Goal: Obtain resource: Download file/media

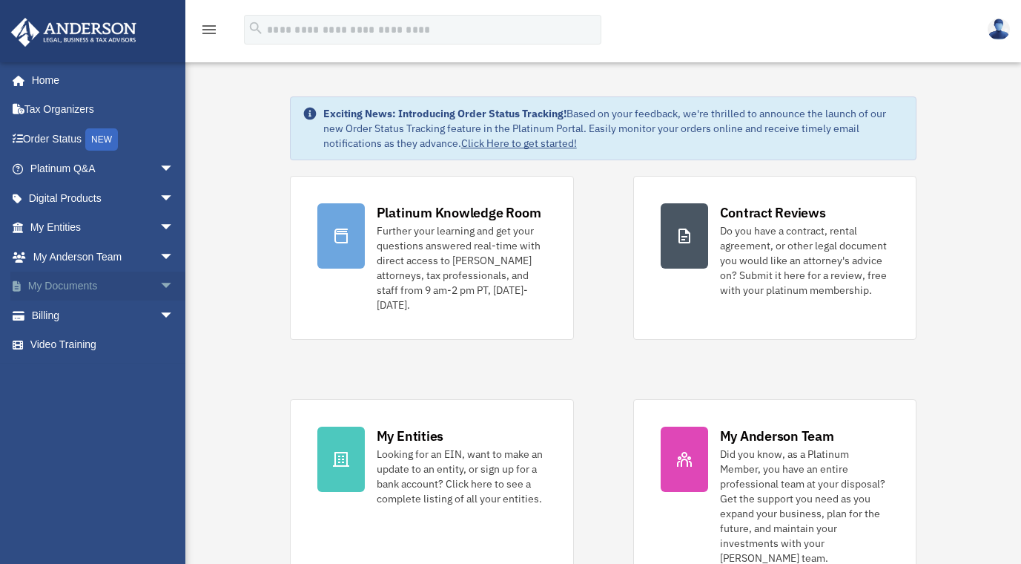
click at [68, 283] on link "My Documents arrow_drop_down" at bounding box center [103, 286] width 186 height 30
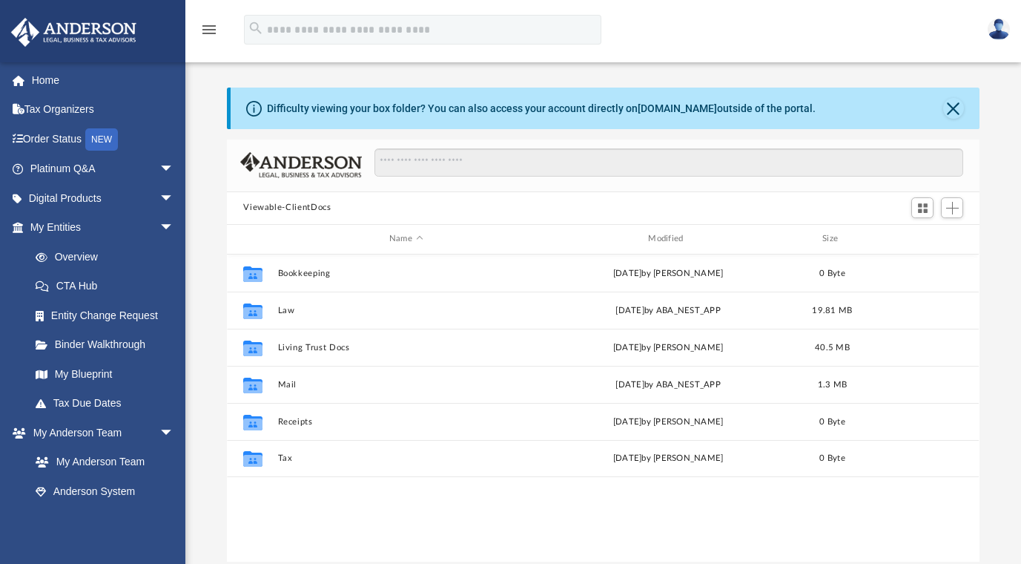
scroll to position [326, 742]
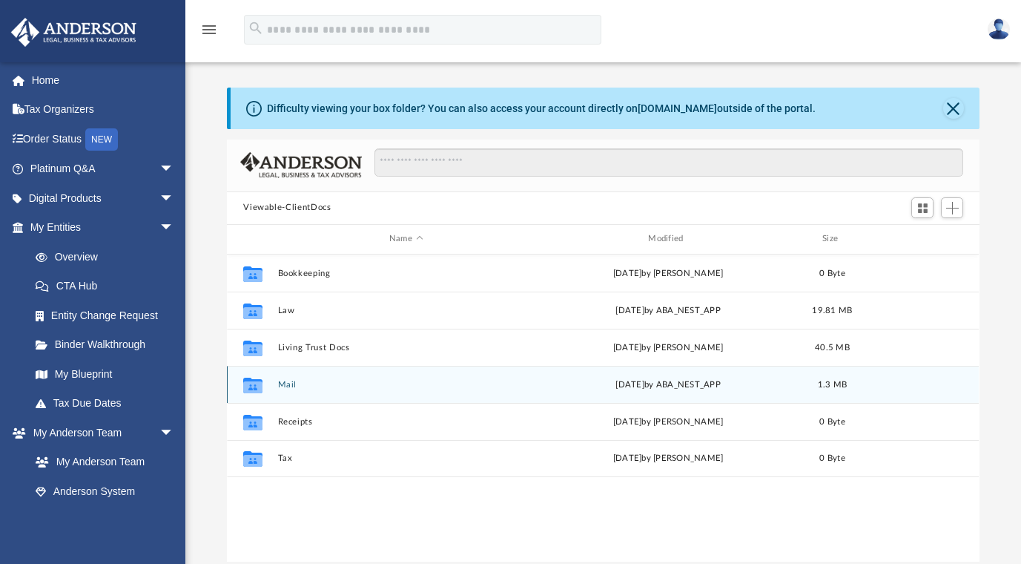
click at [289, 386] on button "Mail" at bounding box center [406, 385] width 256 height 10
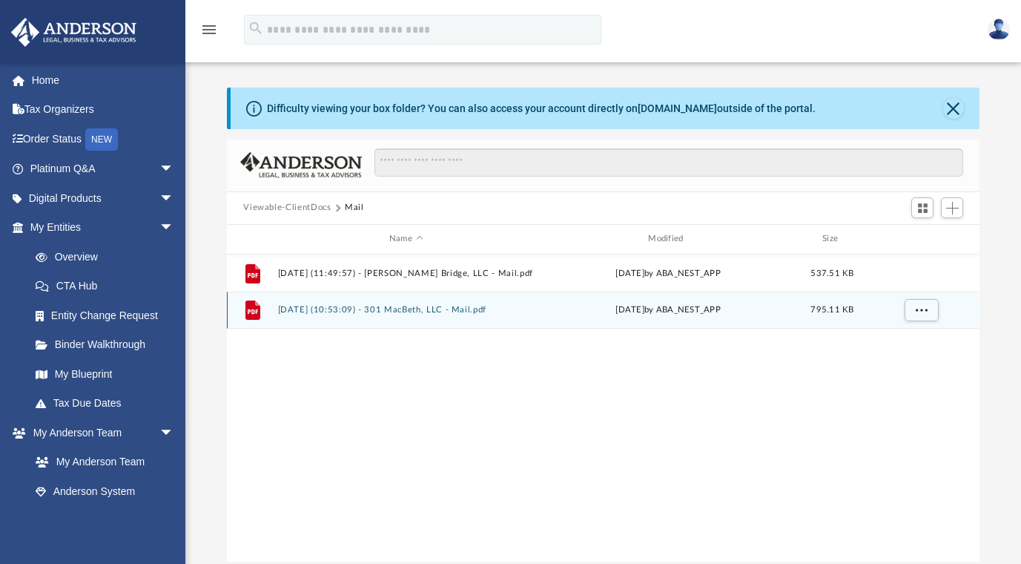
click at [343, 309] on button "2025.09.19 (10:53:09) - 301 MacBeth, LLC - Mail.pdf" at bounding box center [406, 310] width 256 height 10
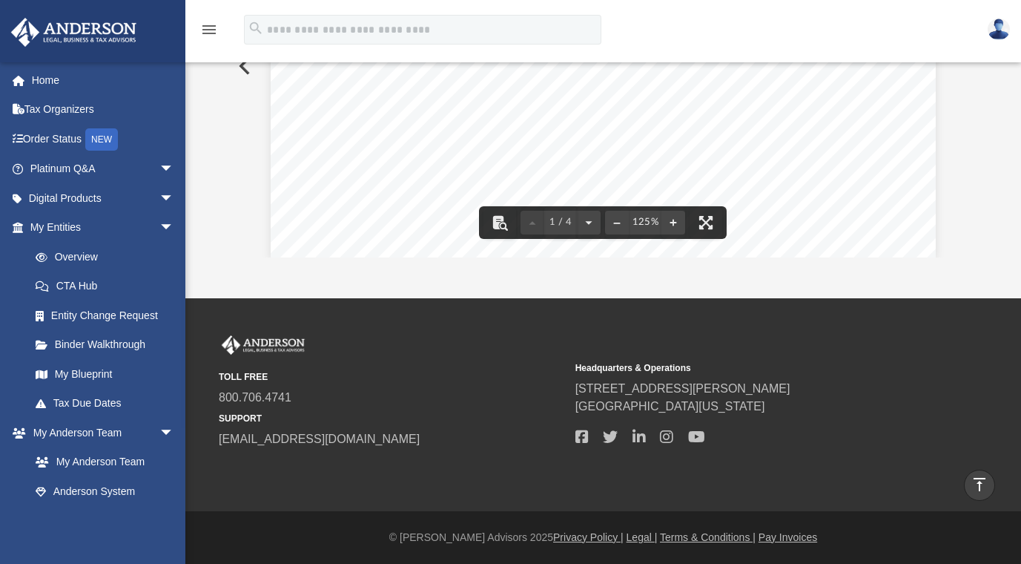
scroll to position [0, 0]
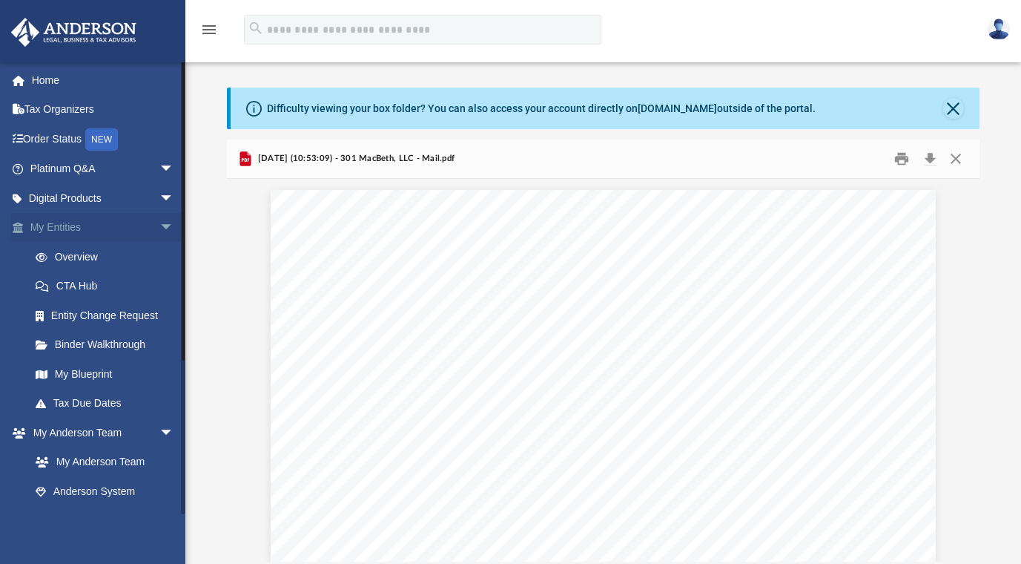
click at [52, 223] on link "My Entities arrow_drop_down" at bounding box center [103, 228] width 186 height 30
click at [72, 257] on link "Overview" at bounding box center [109, 257] width 176 height 30
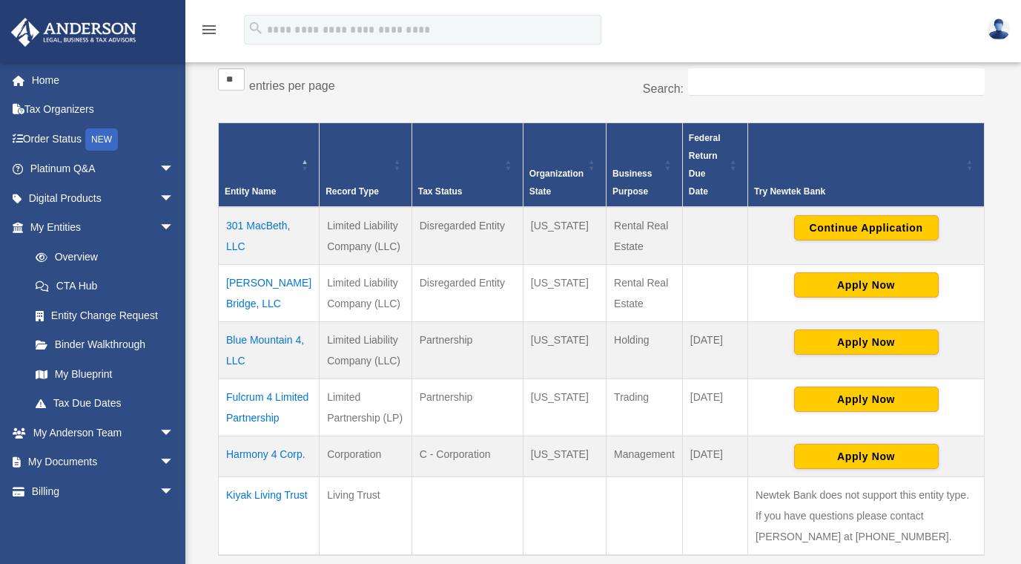
scroll to position [317, 0]
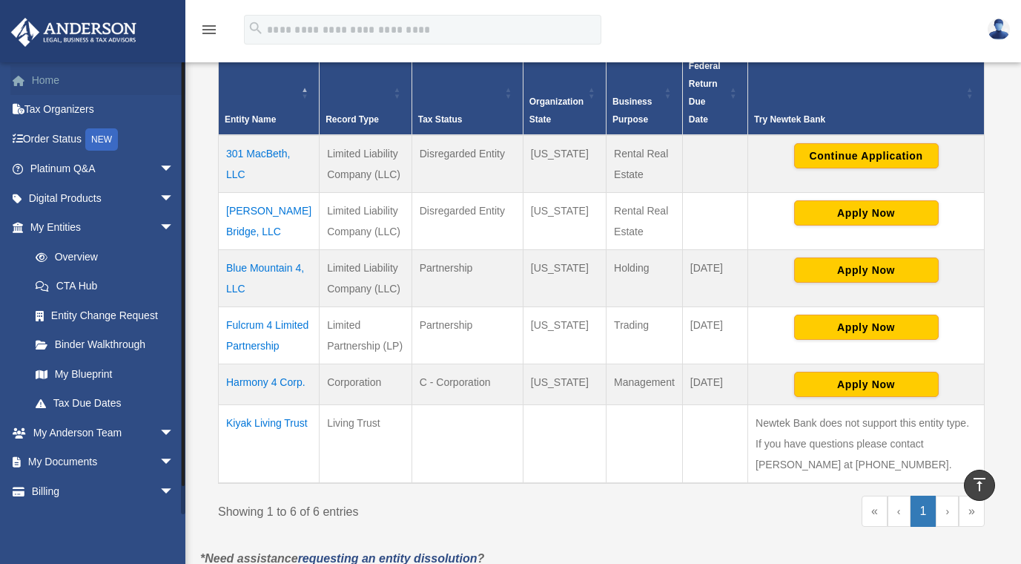
click at [45, 79] on link "Home" at bounding box center [103, 80] width 186 height 30
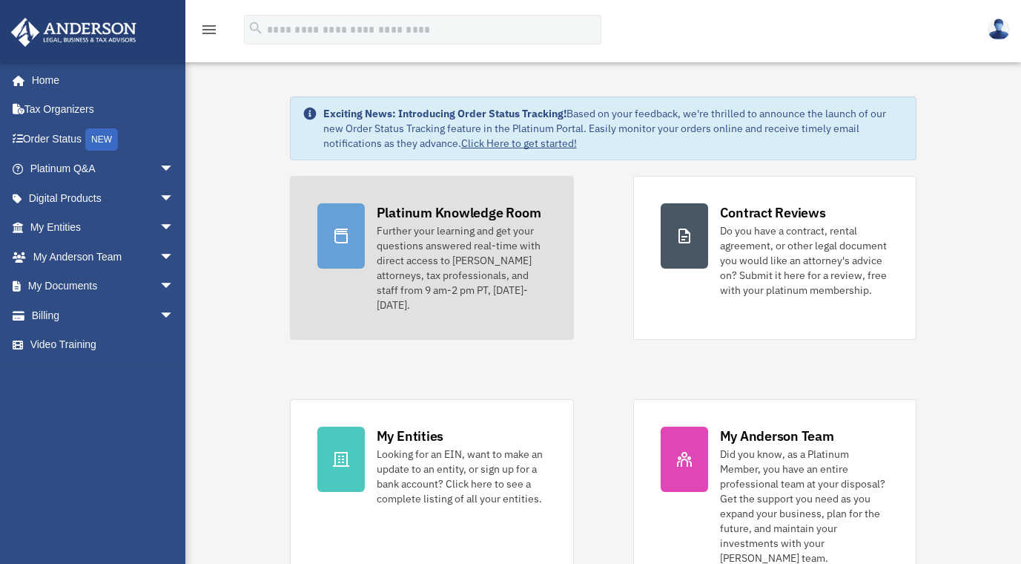
click at [353, 240] on div at bounding box center [340, 235] width 47 height 65
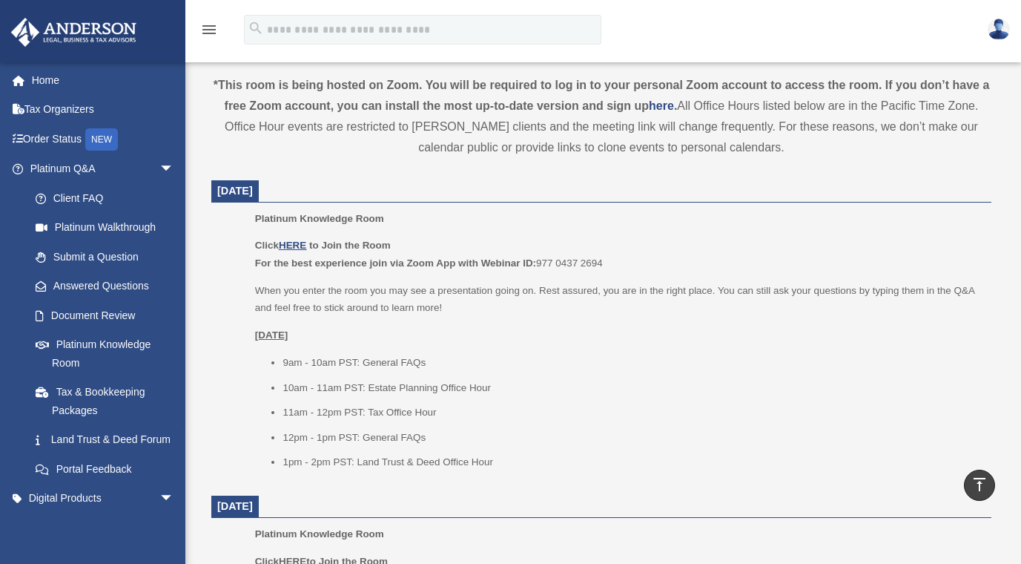
scroll to position [527, 0]
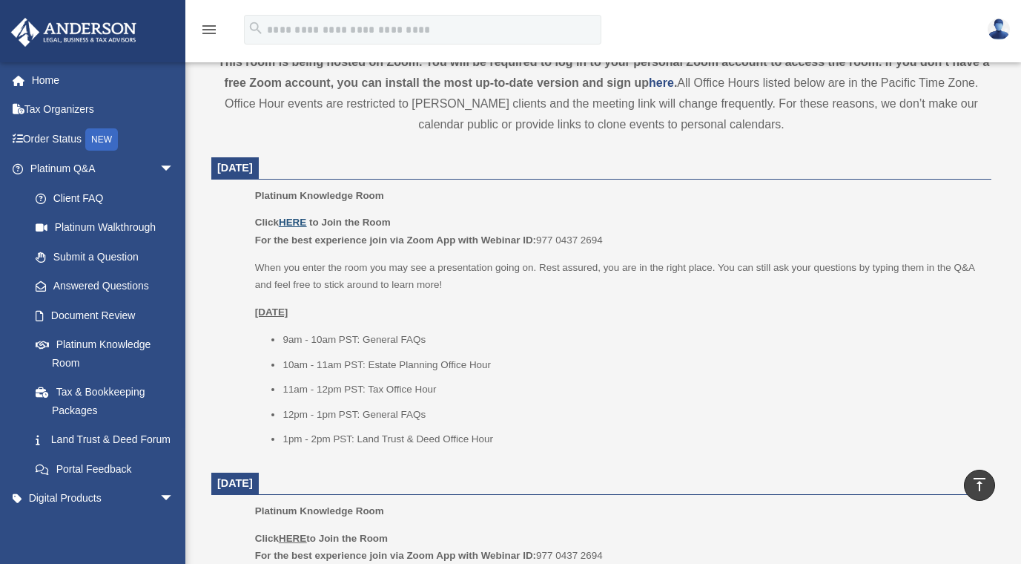
click at [290, 221] on u "HERE" at bounding box center [292, 222] width 27 height 11
drag, startPoint x: 539, startPoint y: 237, endPoint x: 605, endPoint y: 237, distance: 66.8
click at [605, 237] on p "Click HERE to Join the Room For the best experience join via Zoom App with Webi…" at bounding box center [618, 231] width 726 height 35
copy p "For the best experience join via Zoom App with Webinar ID: 977 0437 2694"
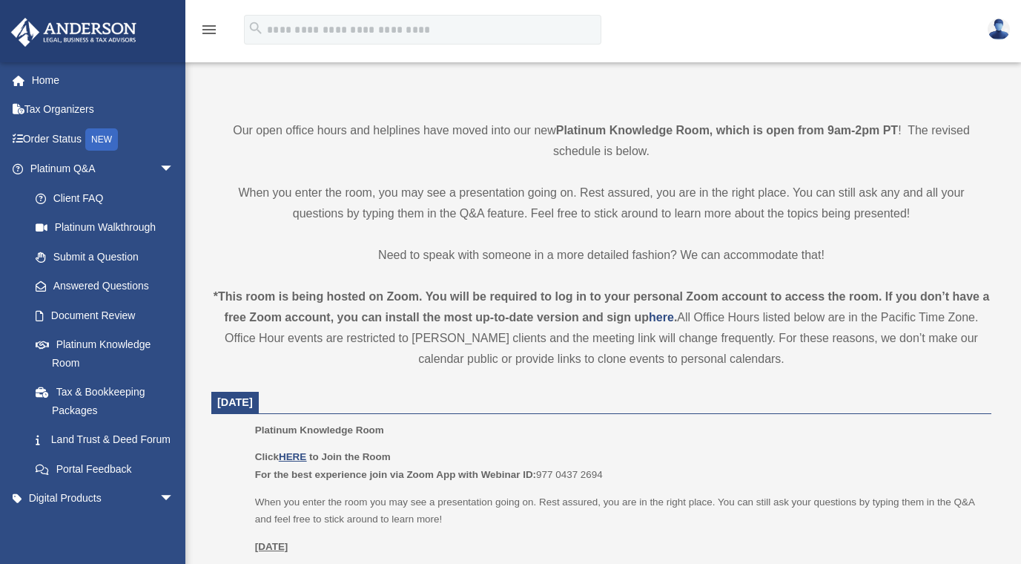
scroll to position [444, 0]
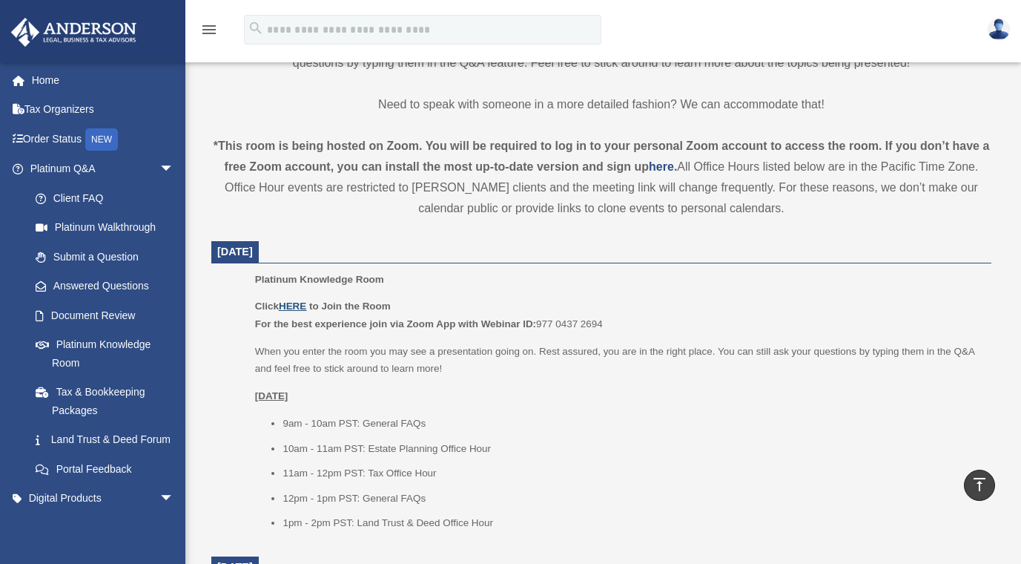
click at [300, 303] on u "HERE" at bounding box center [292, 305] width 27 height 11
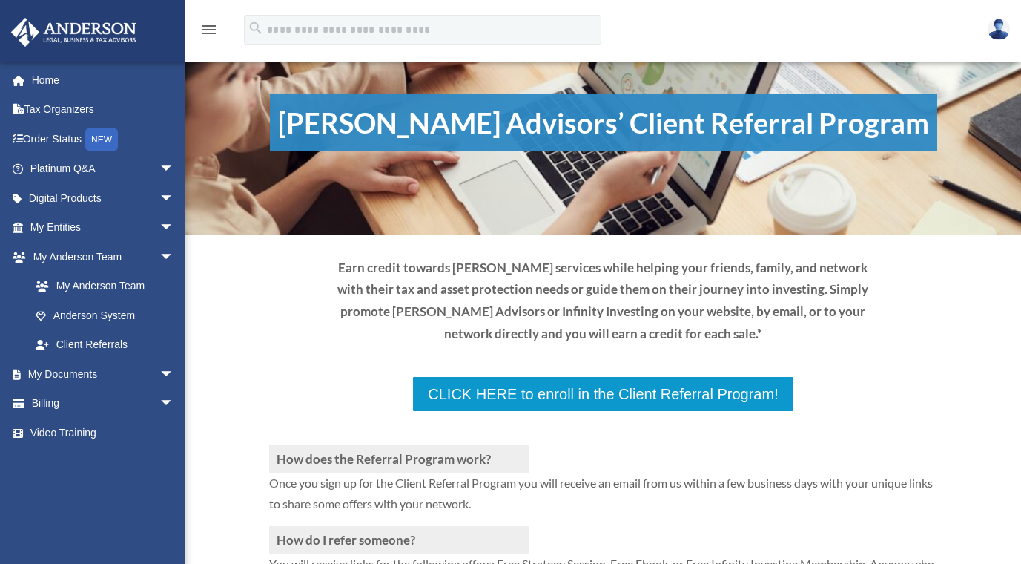
click at [217, 293] on div "How does the Referral Program work? Once you sign up for the Client Referral Pr…" at bounding box center [603, 554] width 836 height 533
click at [159, 372] on span "arrow_drop_down" at bounding box center [174, 374] width 30 height 30
click at [59, 398] on link "Box" at bounding box center [109, 404] width 176 height 30
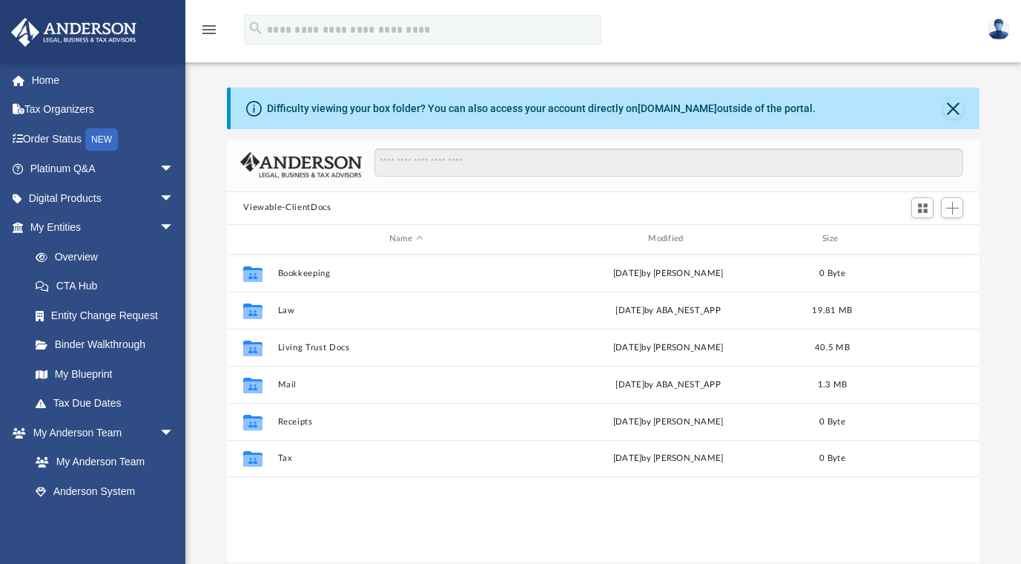
scroll to position [326, 742]
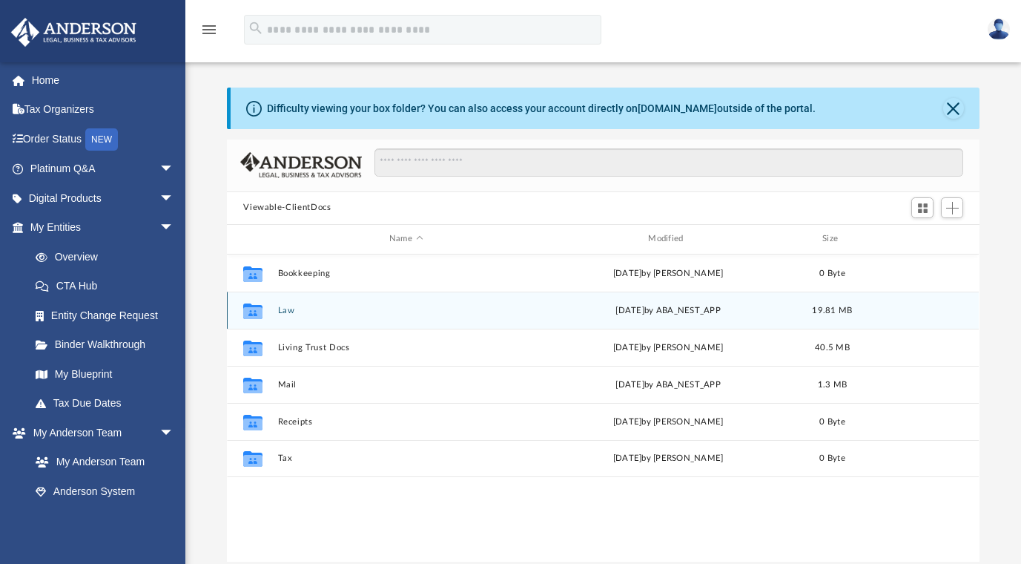
click at [289, 310] on button "Law" at bounding box center [406, 311] width 256 height 10
click at [332, 310] on button "Barkley Bridge, LLC" at bounding box center [406, 311] width 256 height 10
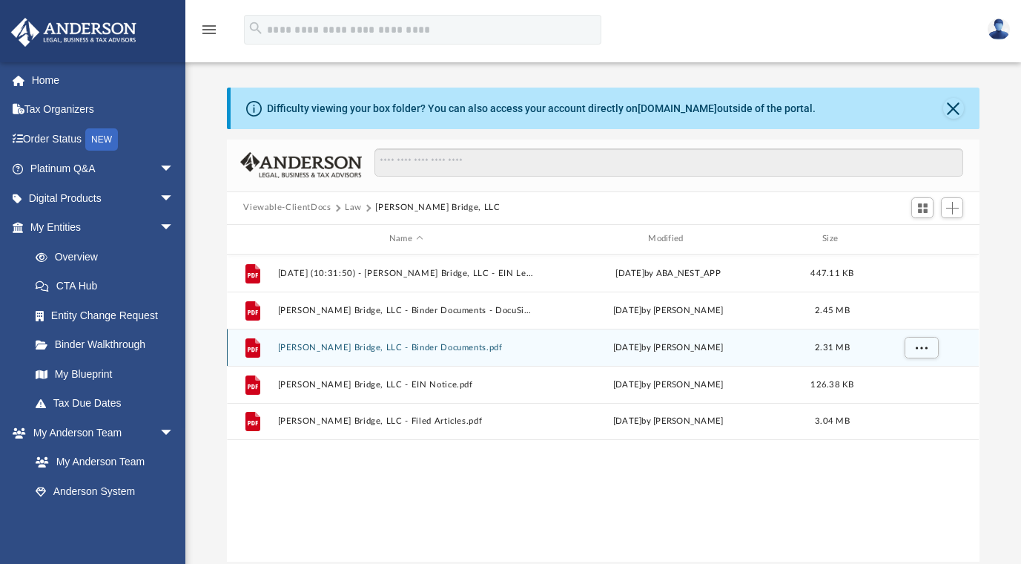
click at [337, 347] on button "Barkley Bridge, LLC - Binder Documents.pdf" at bounding box center [406, 348] width 256 height 10
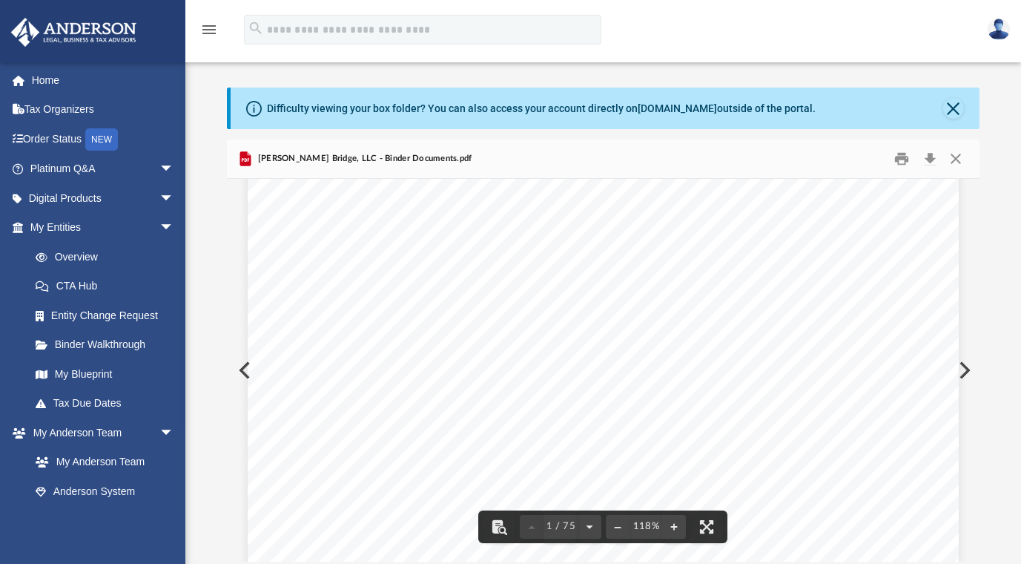
scroll to position [0, 0]
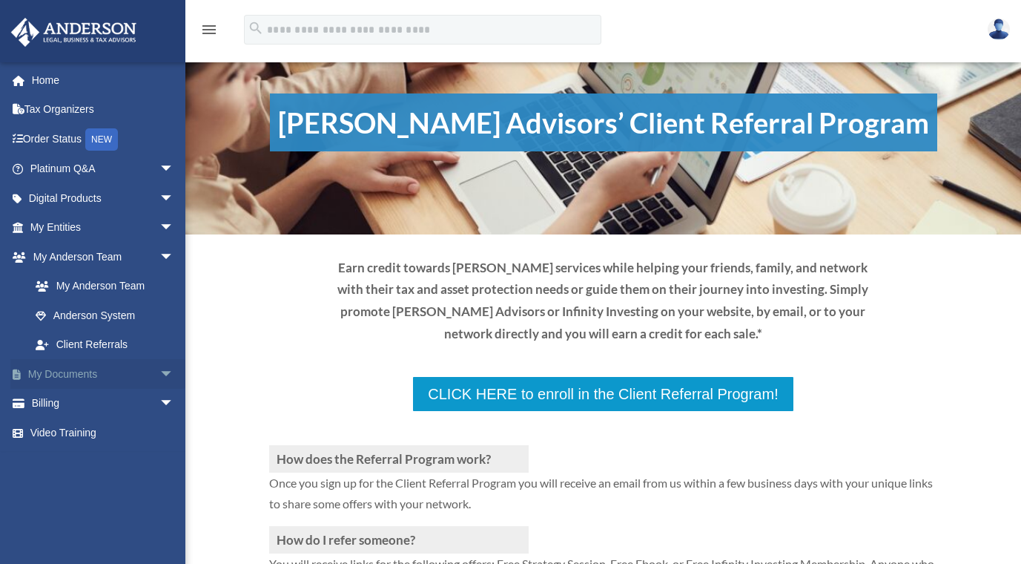
click at [89, 371] on link "My Documents arrow_drop_down" at bounding box center [103, 374] width 186 height 30
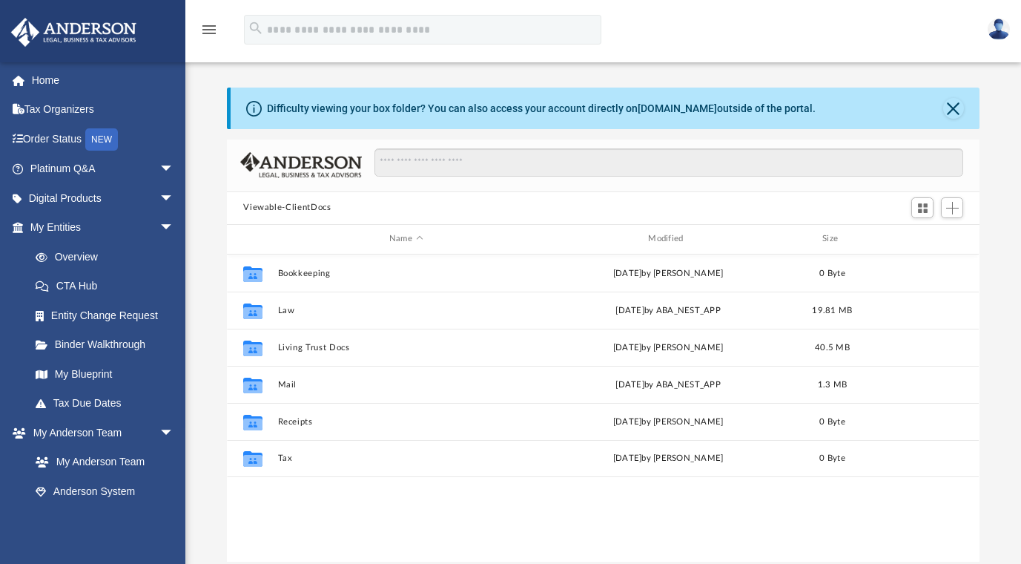
scroll to position [326, 742]
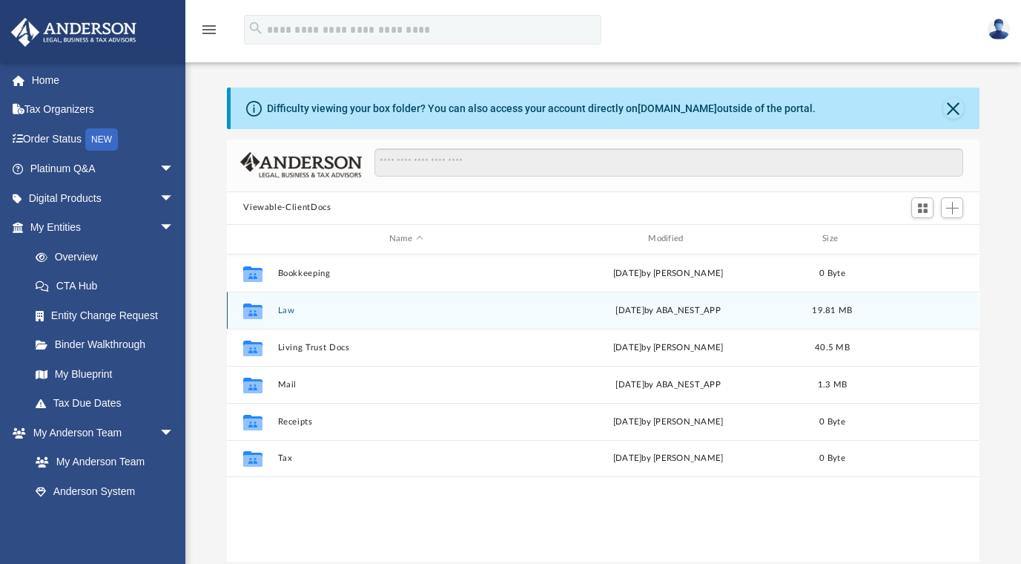
click at [286, 312] on button "Law" at bounding box center [406, 311] width 256 height 10
click at [286, 312] on button "Barkley Bridge, LLC" at bounding box center [406, 311] width 256 height 10
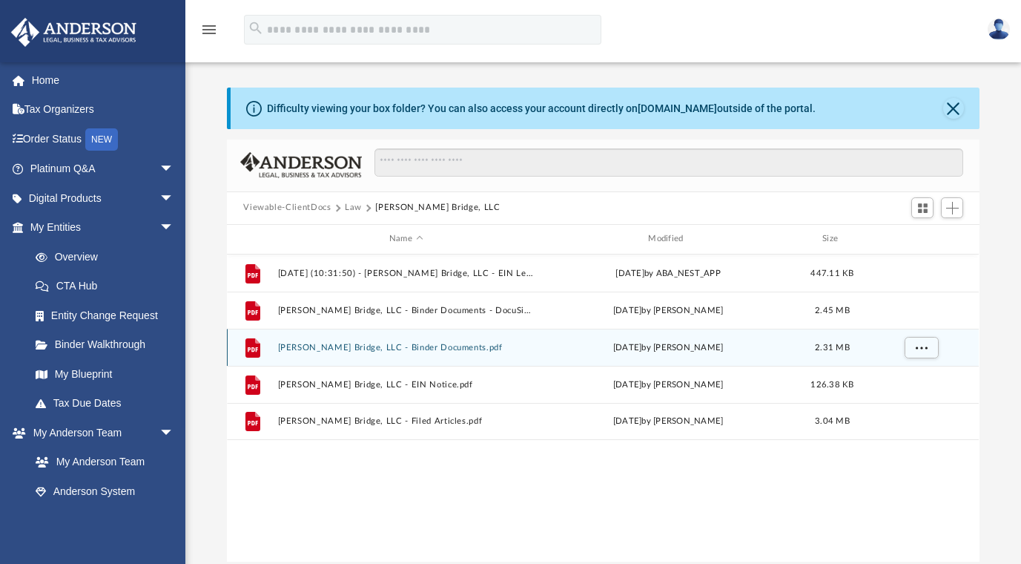
click at [297, 346] on button "Barkley Bridge, LLC - Binder Documents.pdf" at bounding box center [406, 348] width 256 height 10
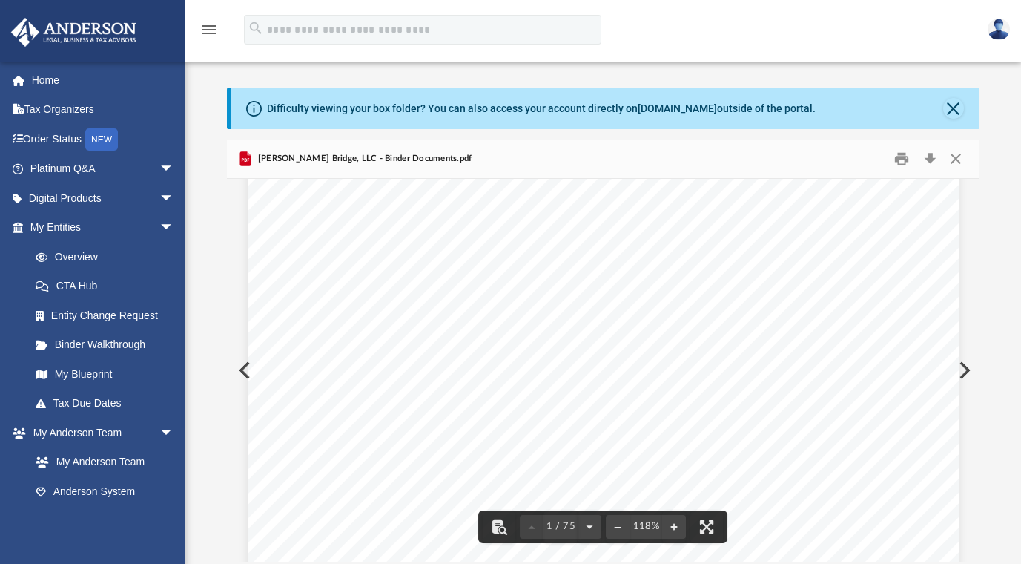
scroll to position [0, 0]
click at [238, 371] on button "Preview" at bounding box center [243, 370] width 33 height 42
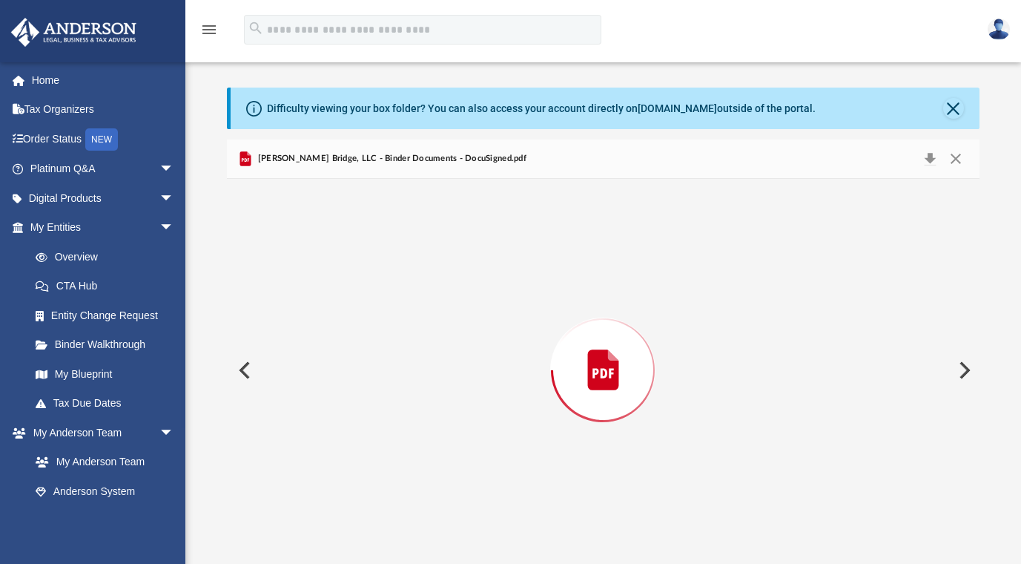
scroll to position [3771, 0]
click at [240, 369] on button "Preview" at bounding box center [243, 370] width 33 height 42
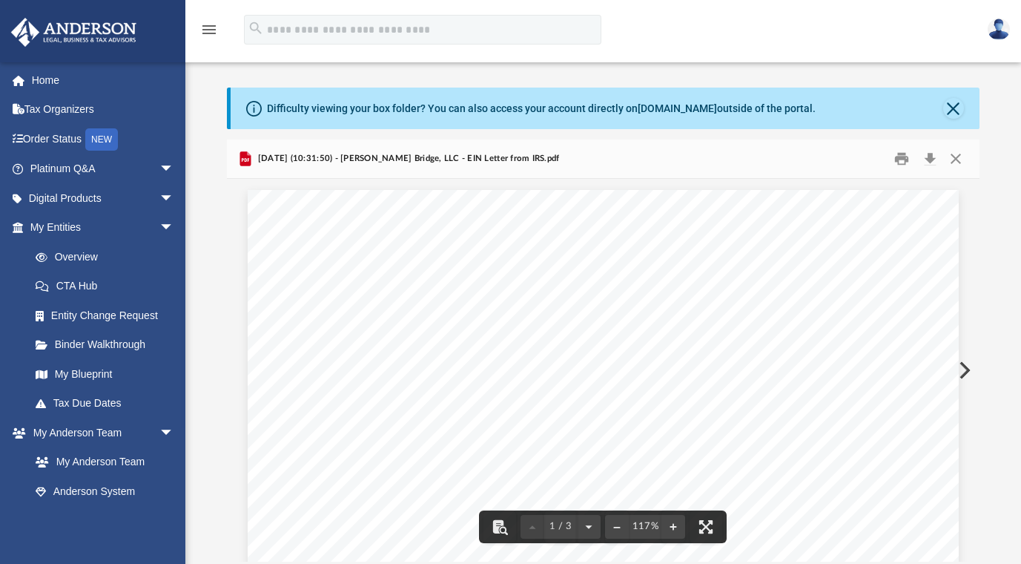
click at [965, 372] on button "Preview" at bounding box center [963, 370] width 33 height 42
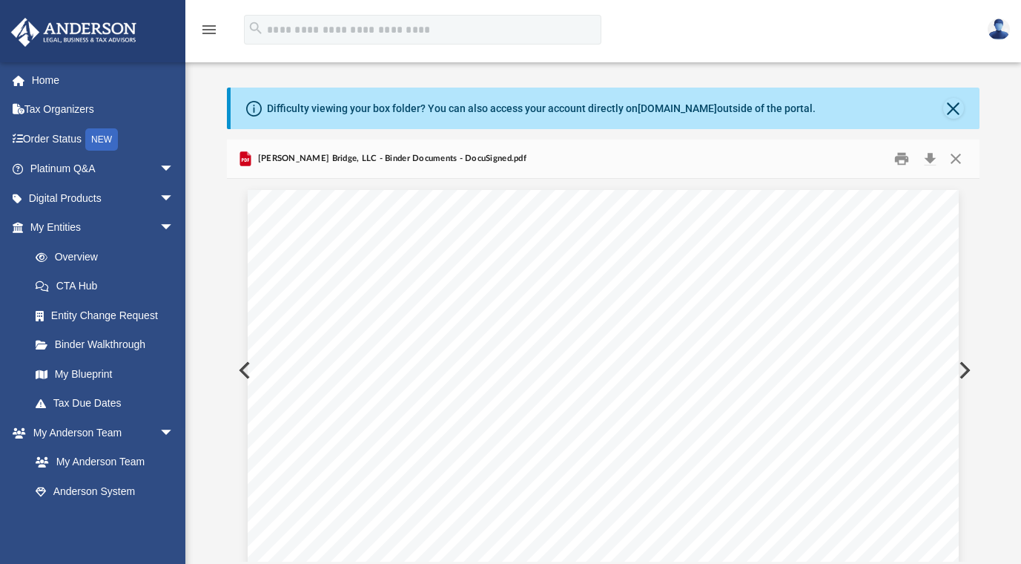
click at [965, 372] on button "Preview" at bounding box center [963, 370] width 33 height 42
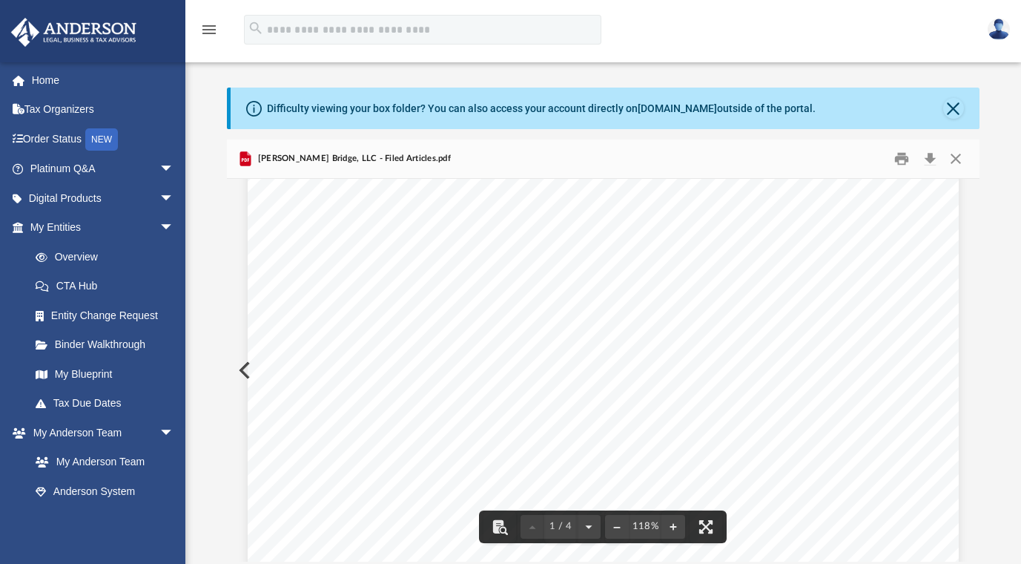
scroll to position [0, 0]
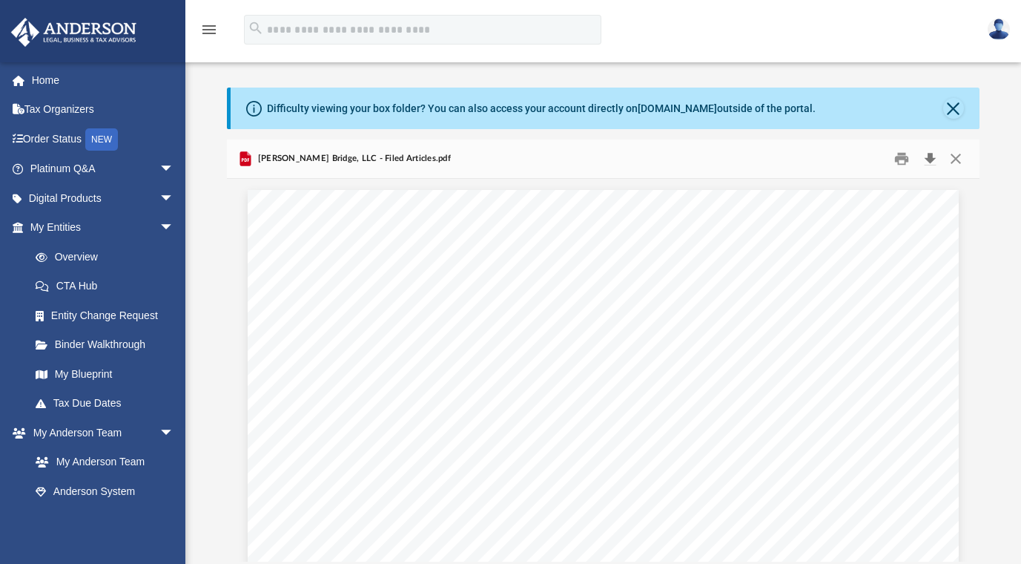
click at [932, 159] on button "Download" at bounding box center [930, 158] width 27 height 23
click at [74, 165] on link "Platinum Q&A arrow_drop_down" at bounding box center [103, 169] width 186 height 30
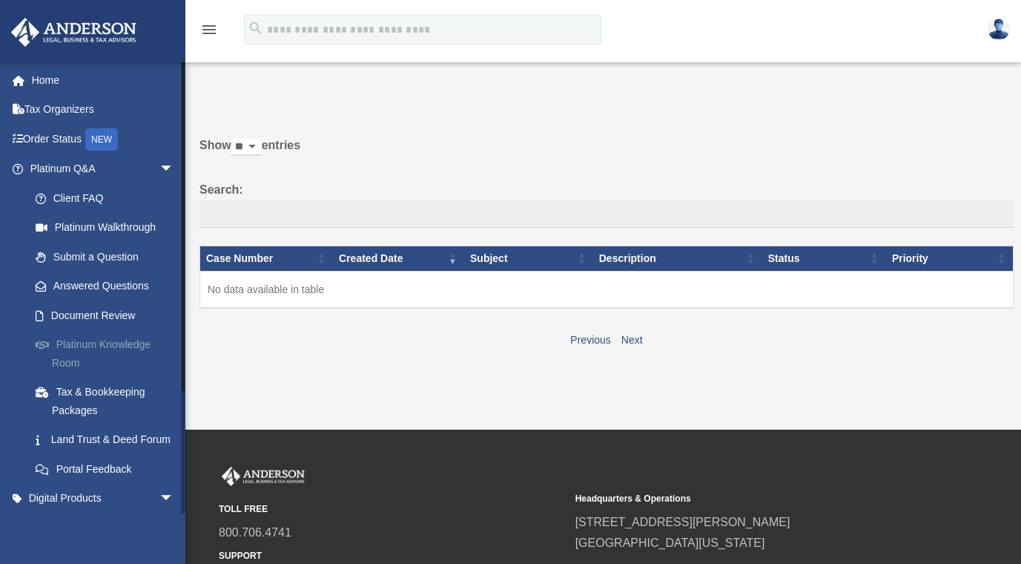
click at [96, 341] on link "Platinum Knowledge Room" at bounding box center [109, 353] width 176 height 47
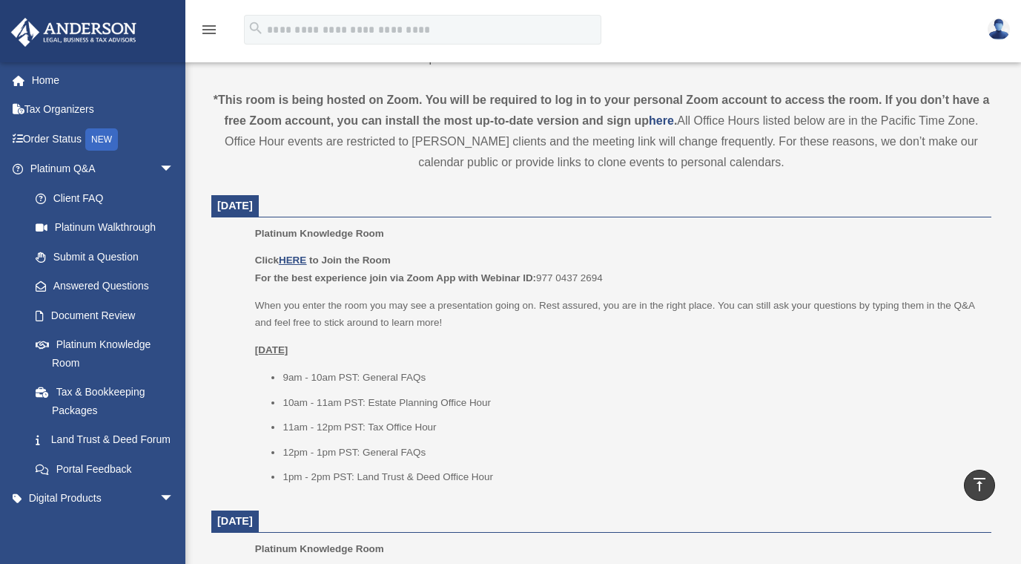
scroll to position [516, 0]
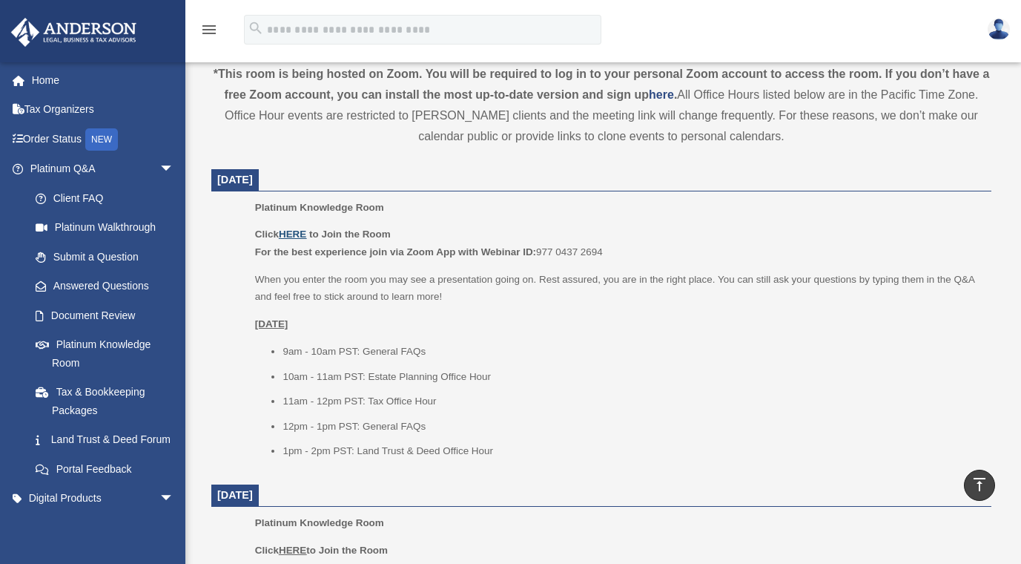
click at [295, 231] on u "HERE" at bounding box center [292, 233] width 27 height 11
